Goal: Register for event/course

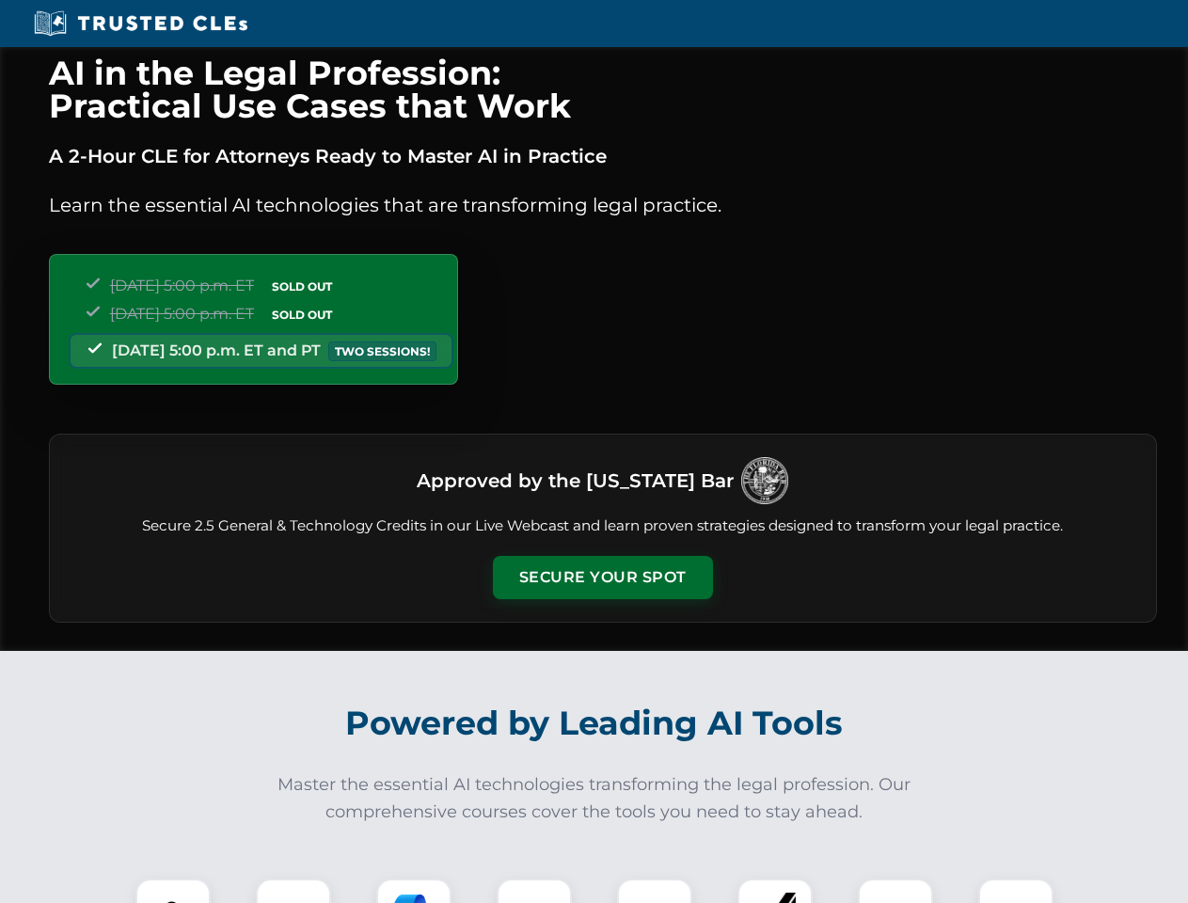
click at [602, 578] on button "Secure Your Spot" at bounding box center [603, 577] width 220 height 43
click at [173, 891] on img at bounding box center [173, 916] width 55 height 55
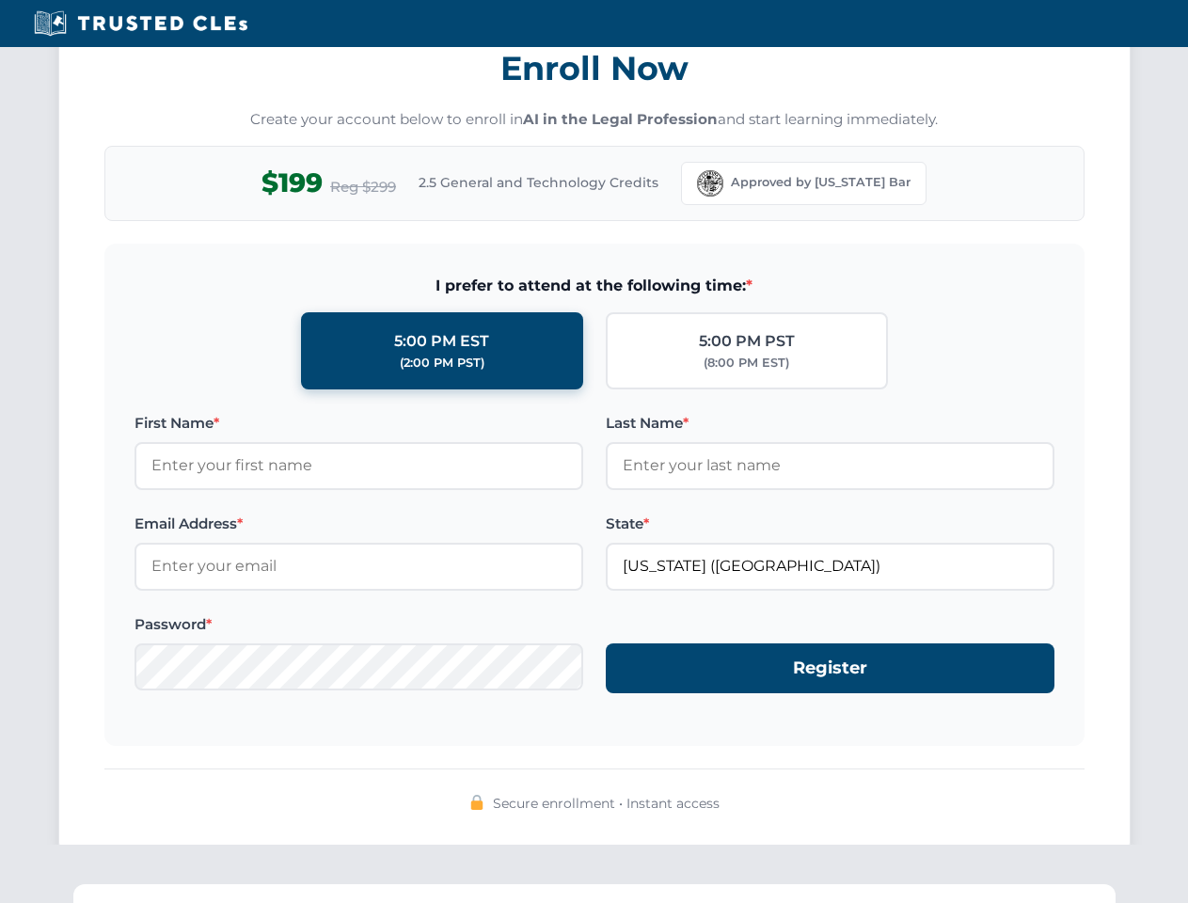
scroll to position [1846, 0]
